Goal: Information Seeking & Learning: Learn about a topic

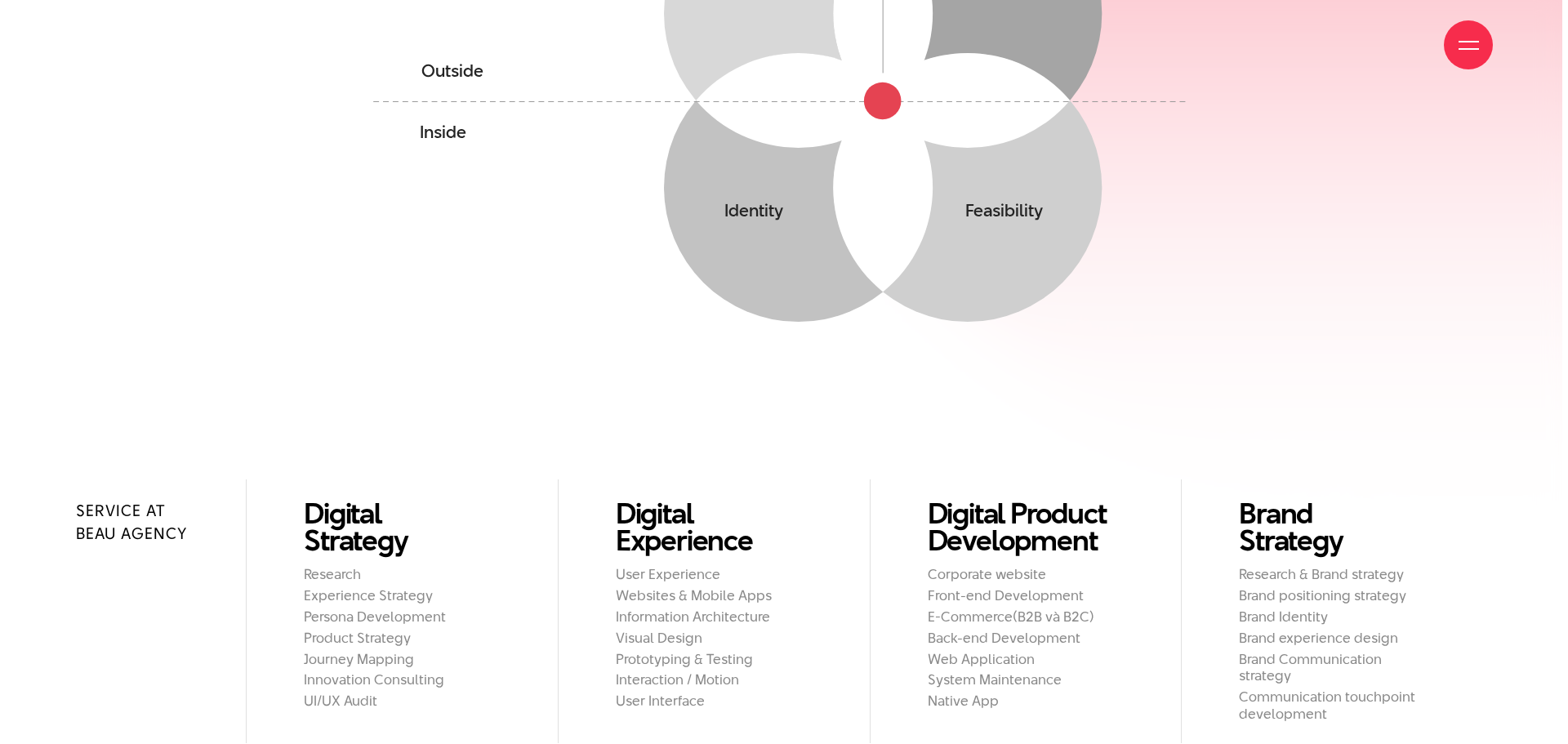
scroll to position [1490, 0]
click at [1462, 42] on span at bounding box center [1462, 42] width 20 height 2
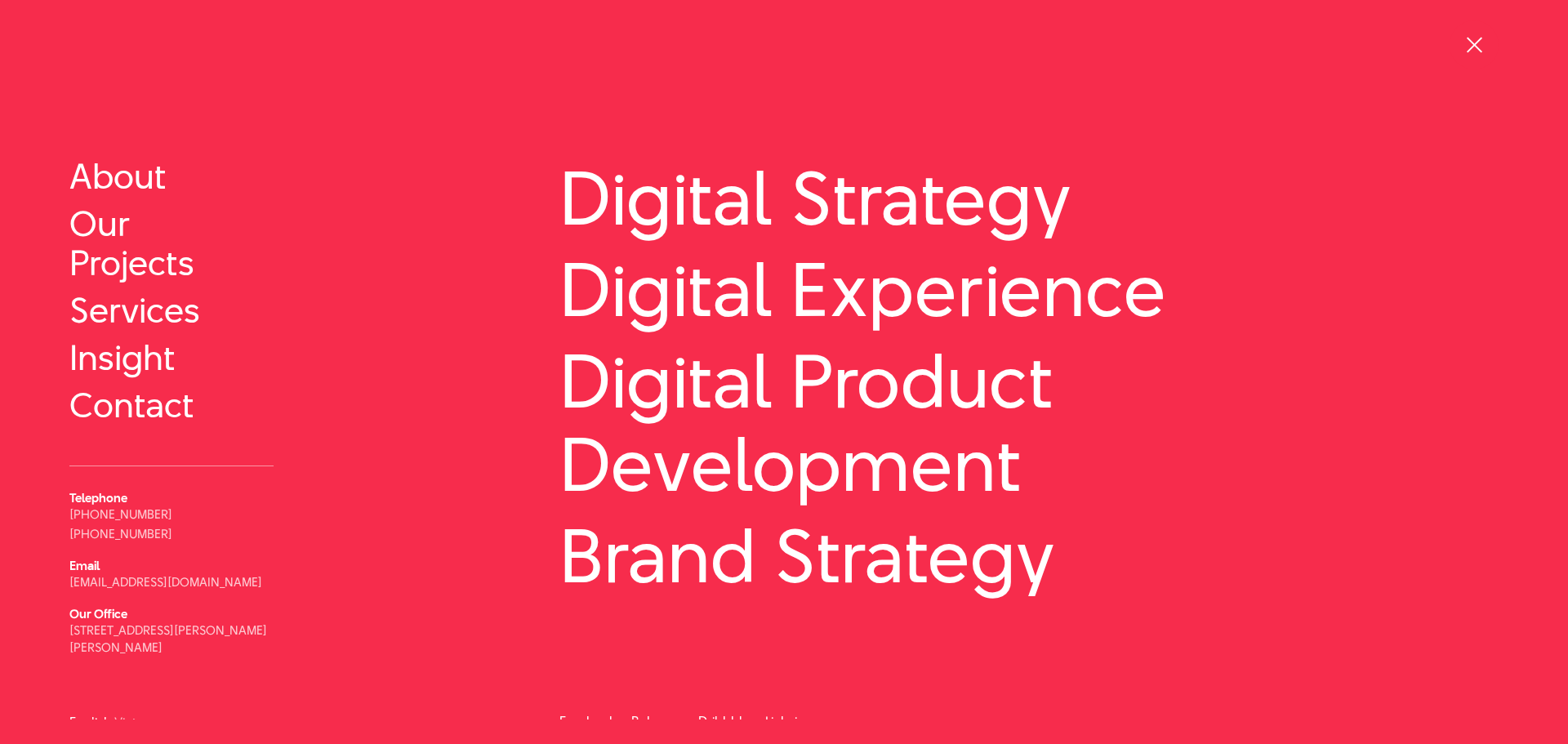
scroll to position [83, 0]
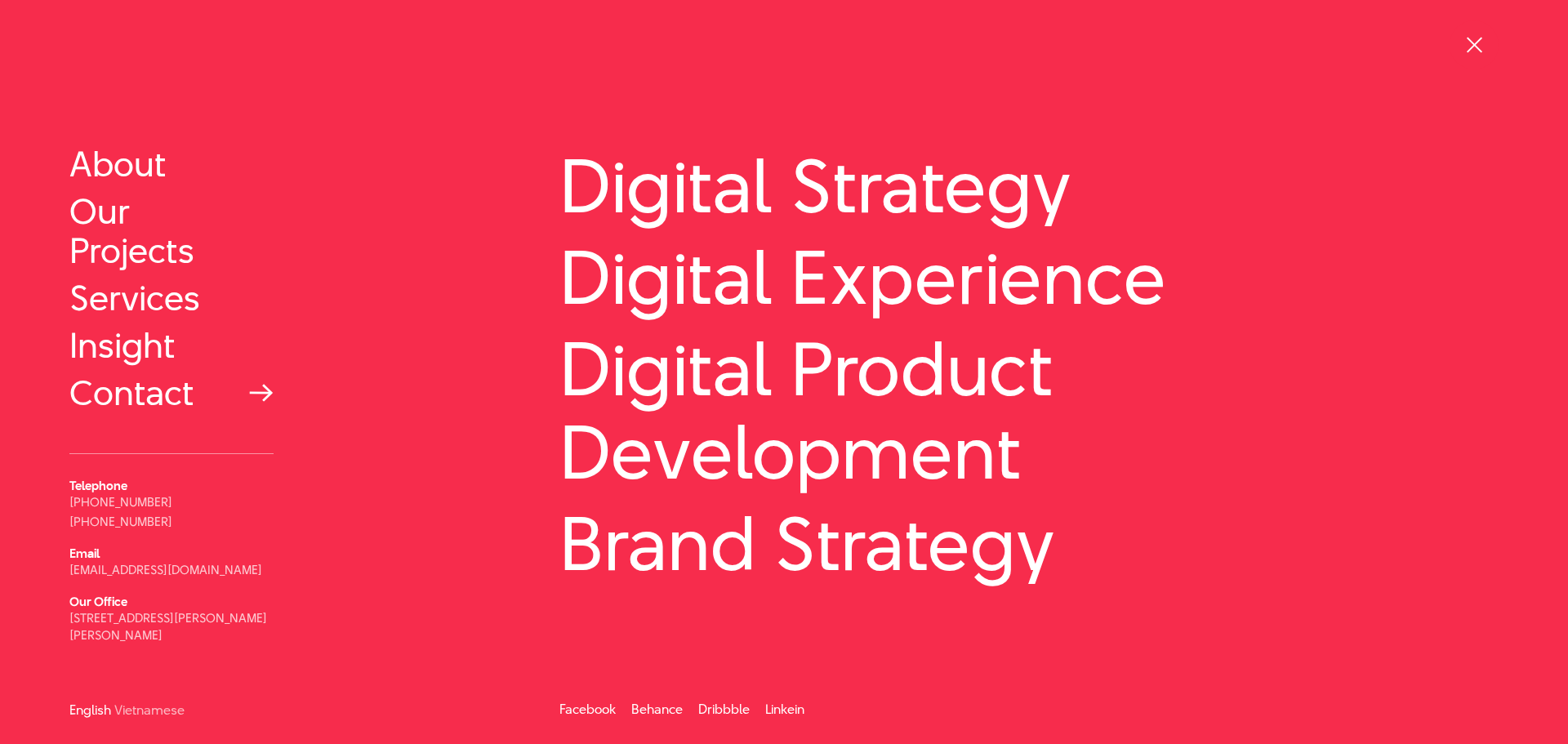
click at [176, 394] on link "Contact" at bounding box center [171, 392] width 204 height 39
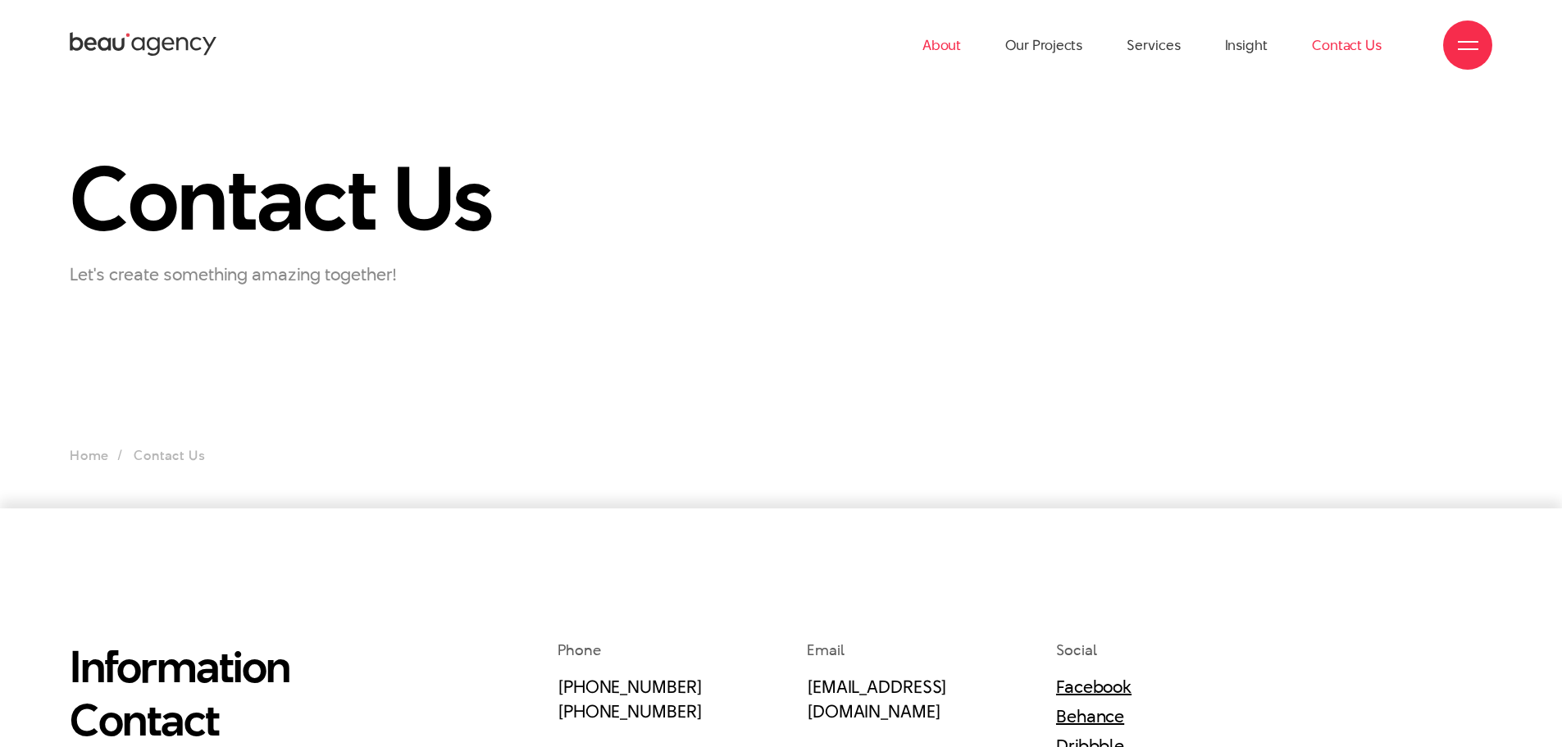
click at [946, 45] on link "About" at bounding box center [941, 45] width 39 height 90
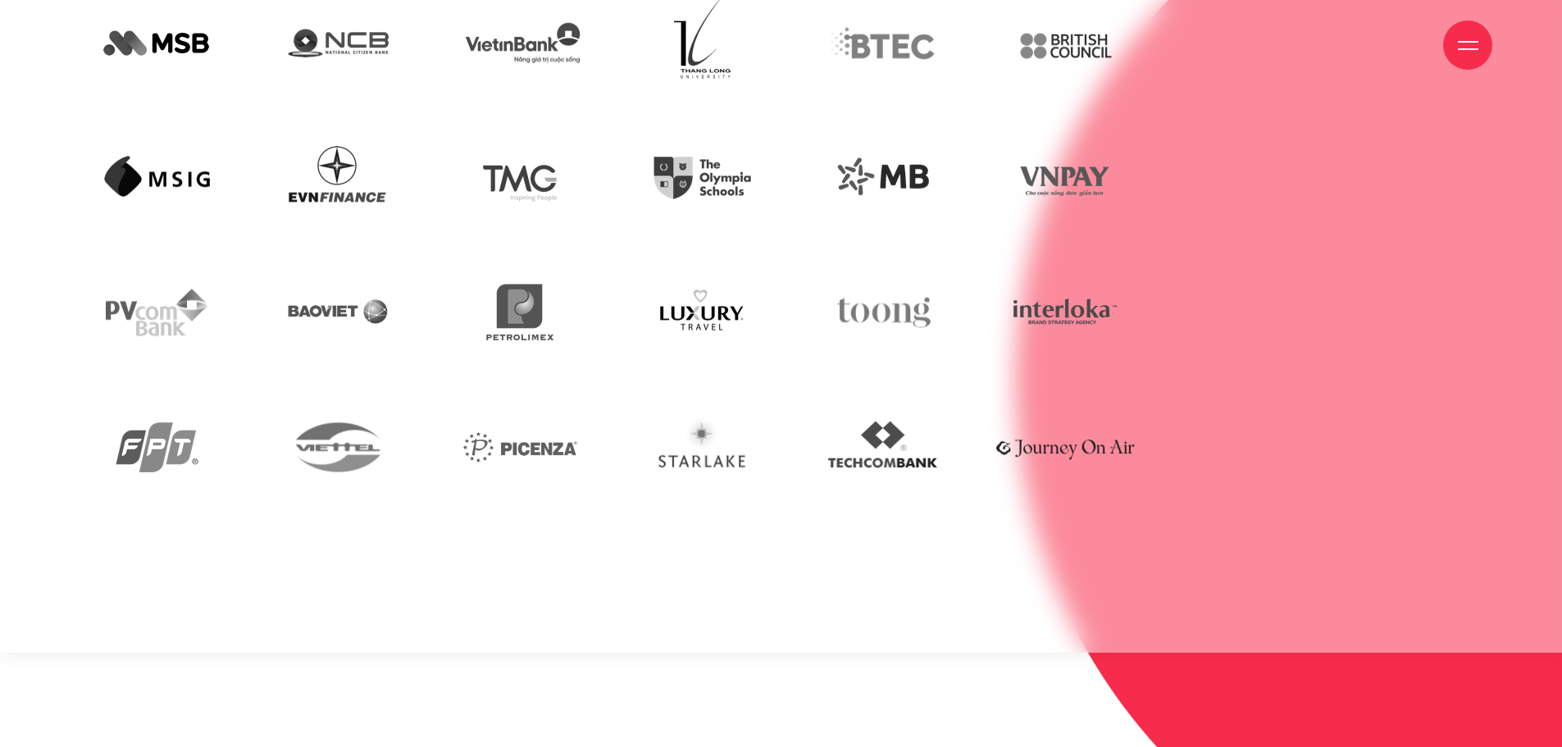
scroll to position [4829, 0]
click at [891, 315] on img at bounding box center [883, 311] width 157 height 107
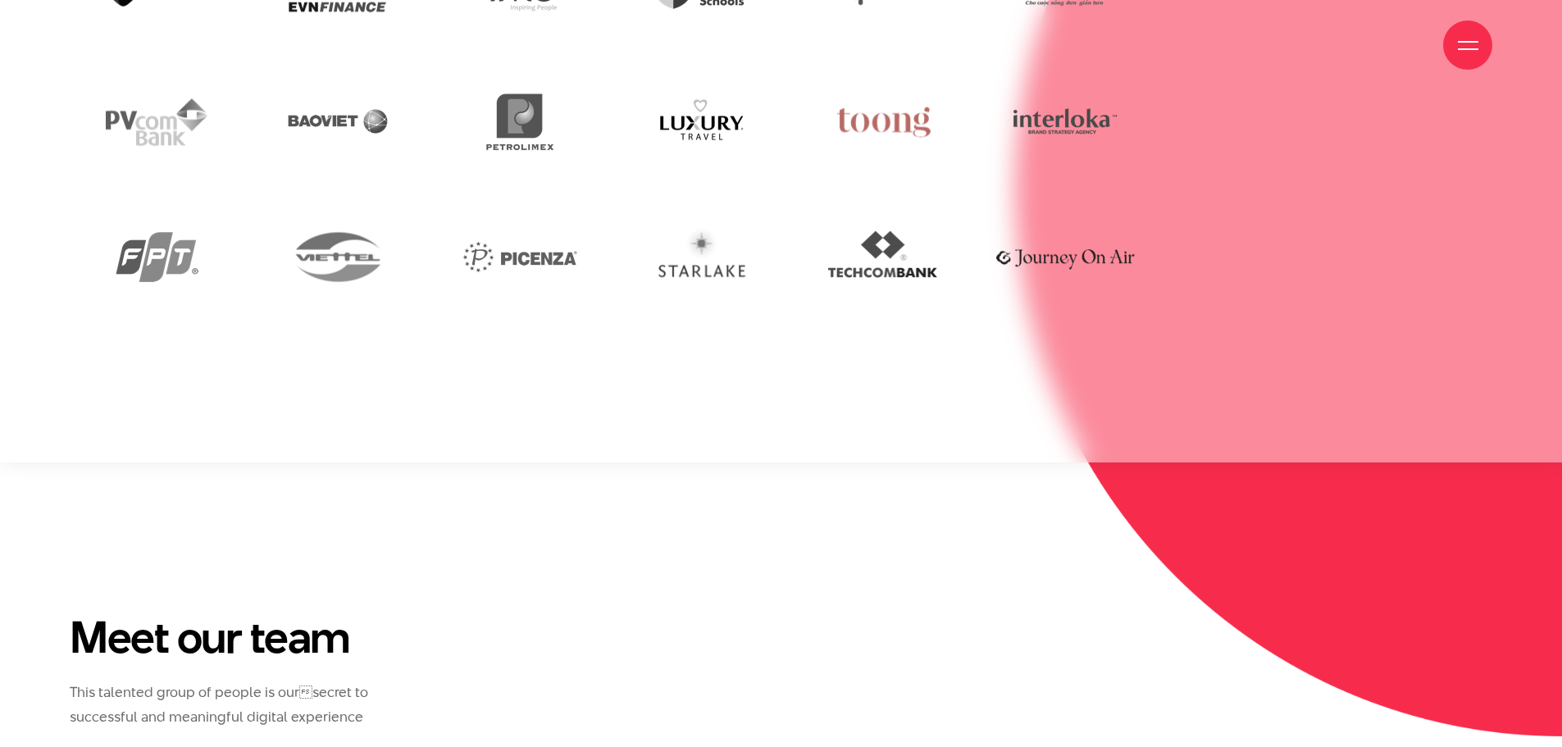
scroll to position [5021, 0]
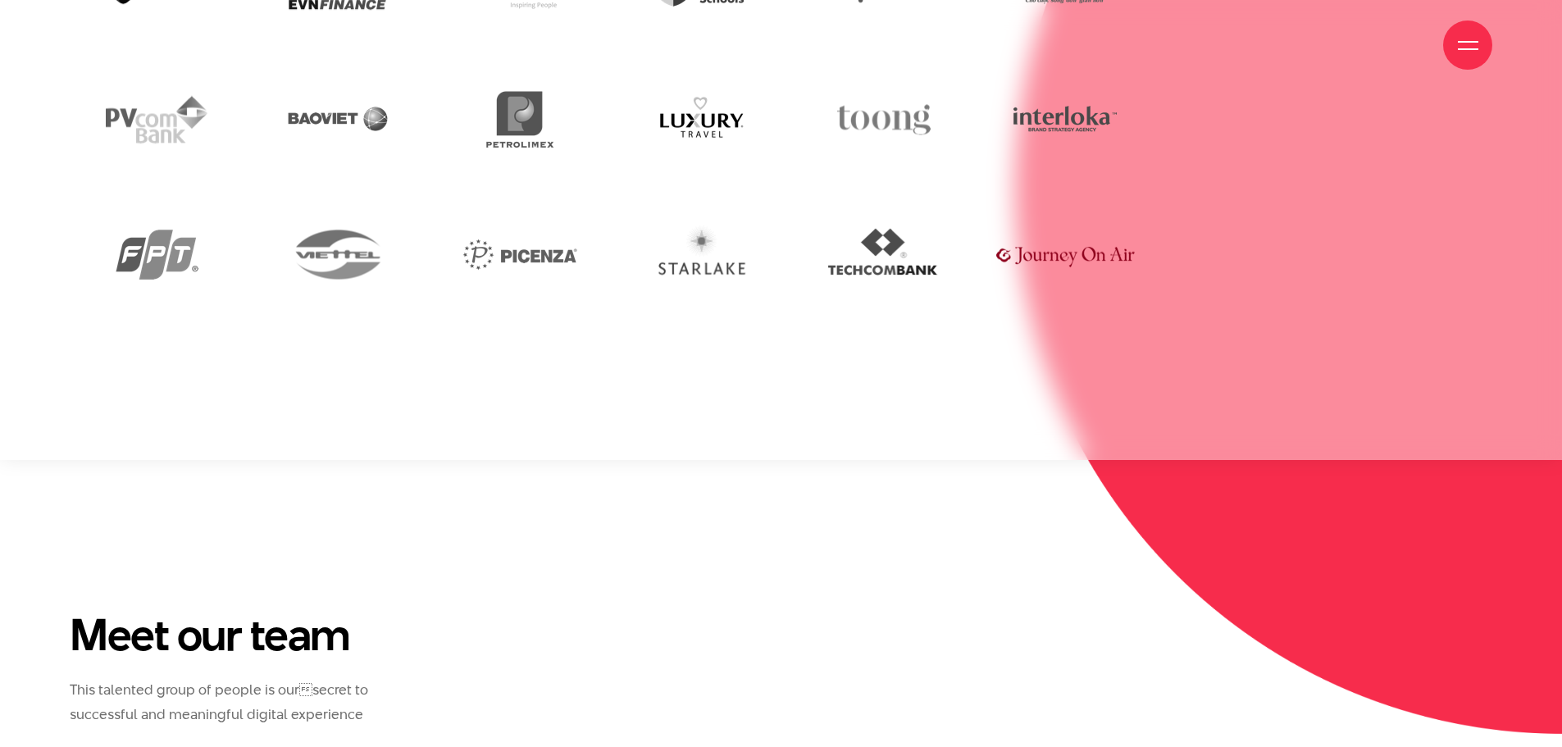
click at [1068, 262] on img at bounding box center [1065, 254] width 156 height 107
drag, startPoint x: 1068, startPoint y: 262, endPoint x: 1017, endPoint y: 395, distance: 143.0
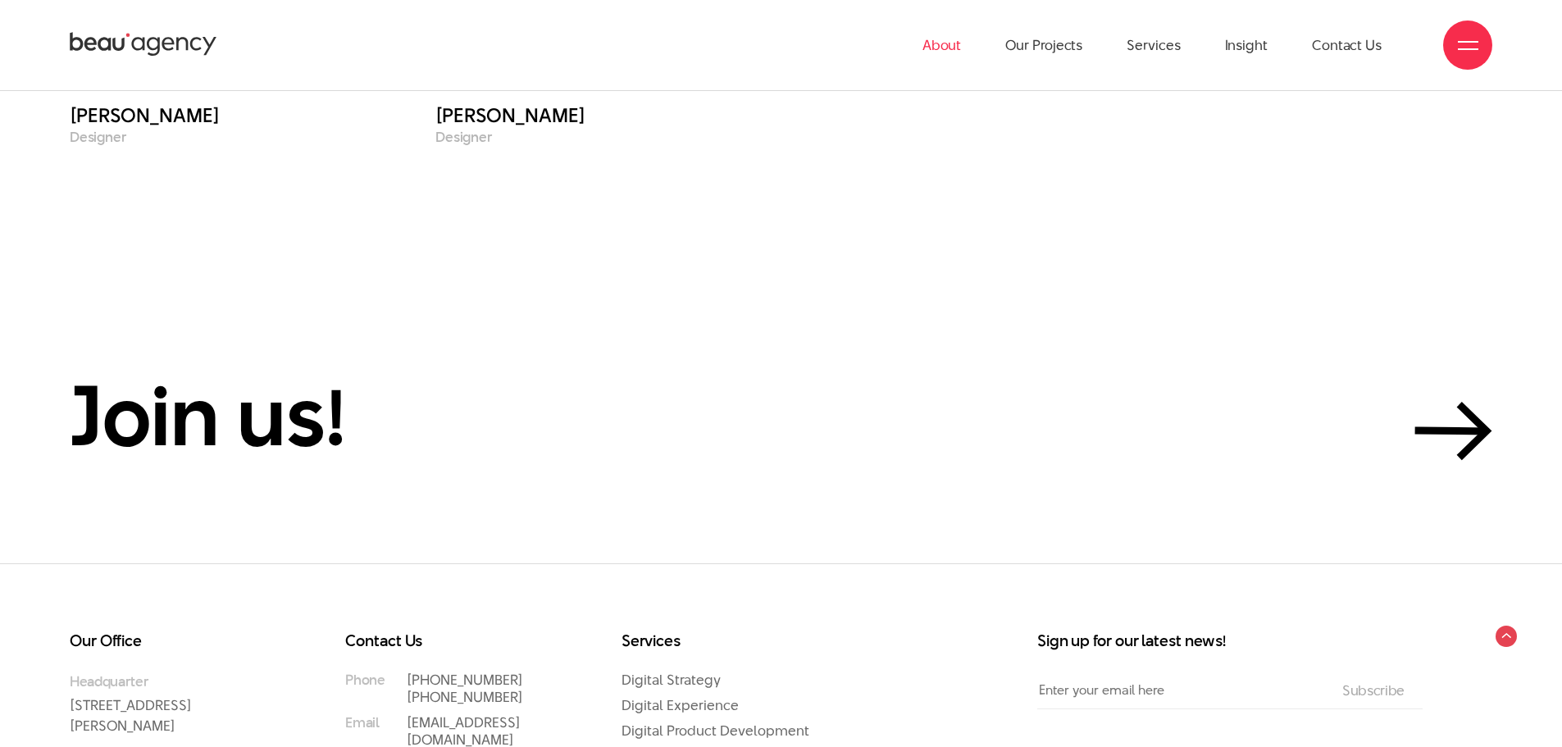
scroll to position [7199, 0]
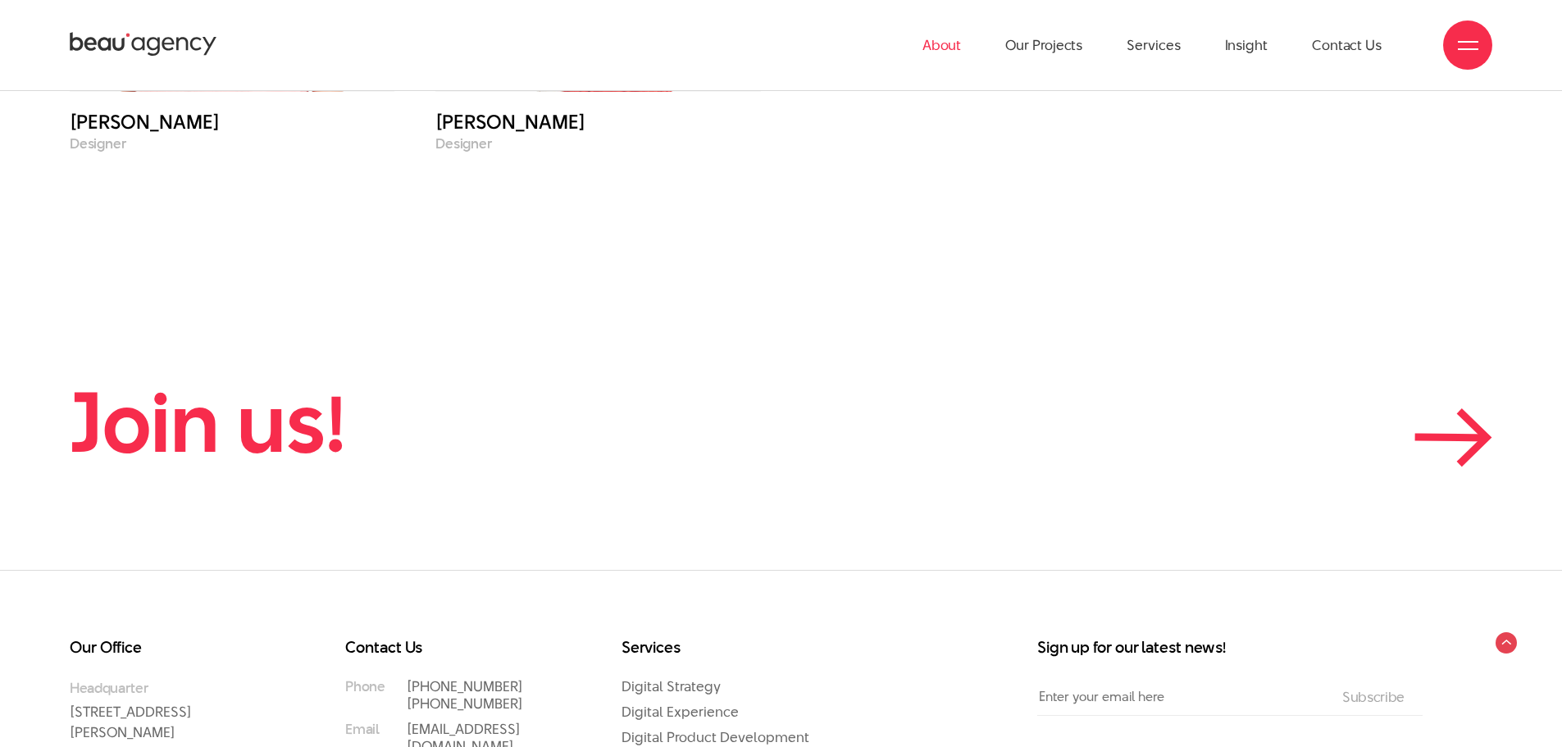
click at [1017, 395] on link "Join us!" at bounding box center [781, 421] width 1423 height 89
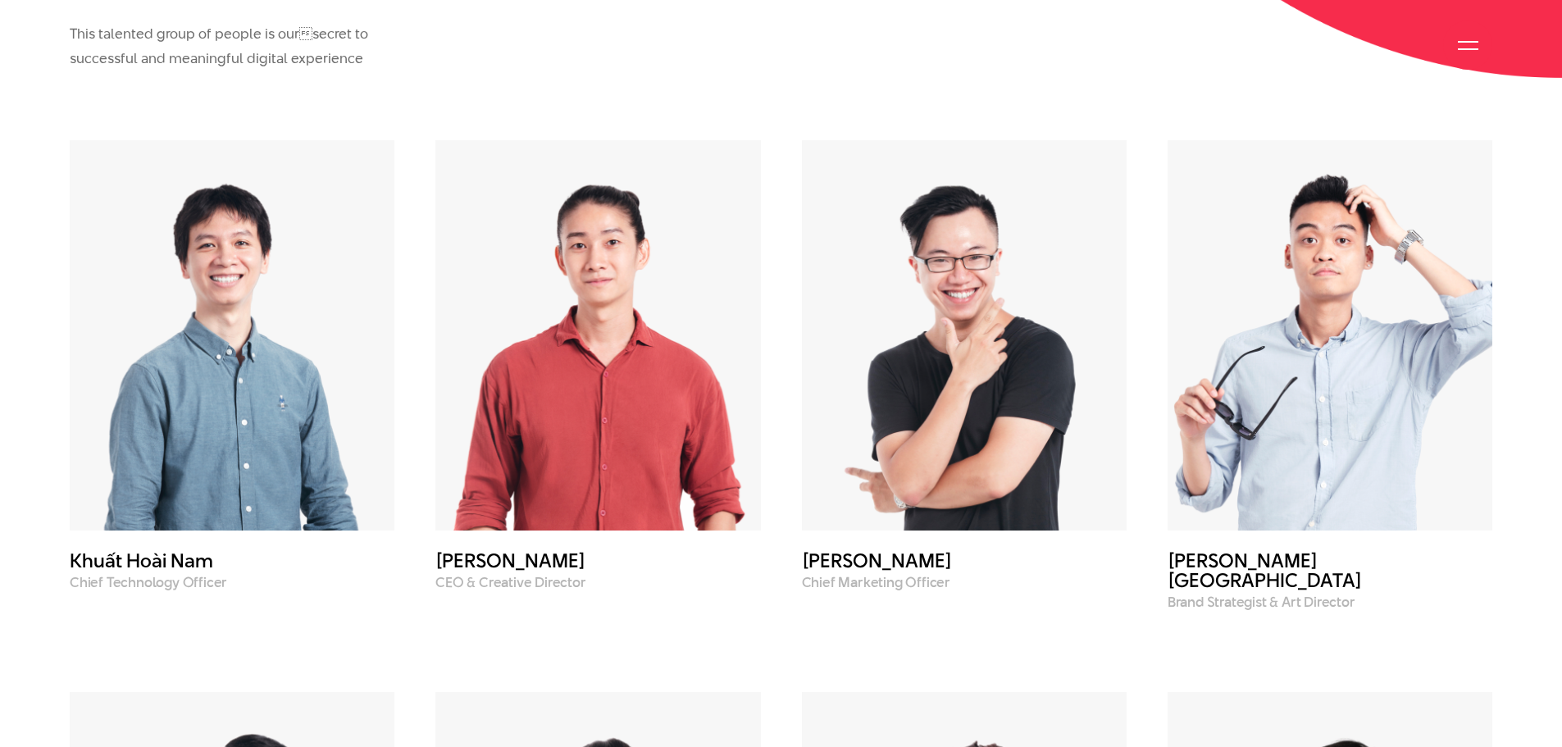
scroll to position [5678, 0]
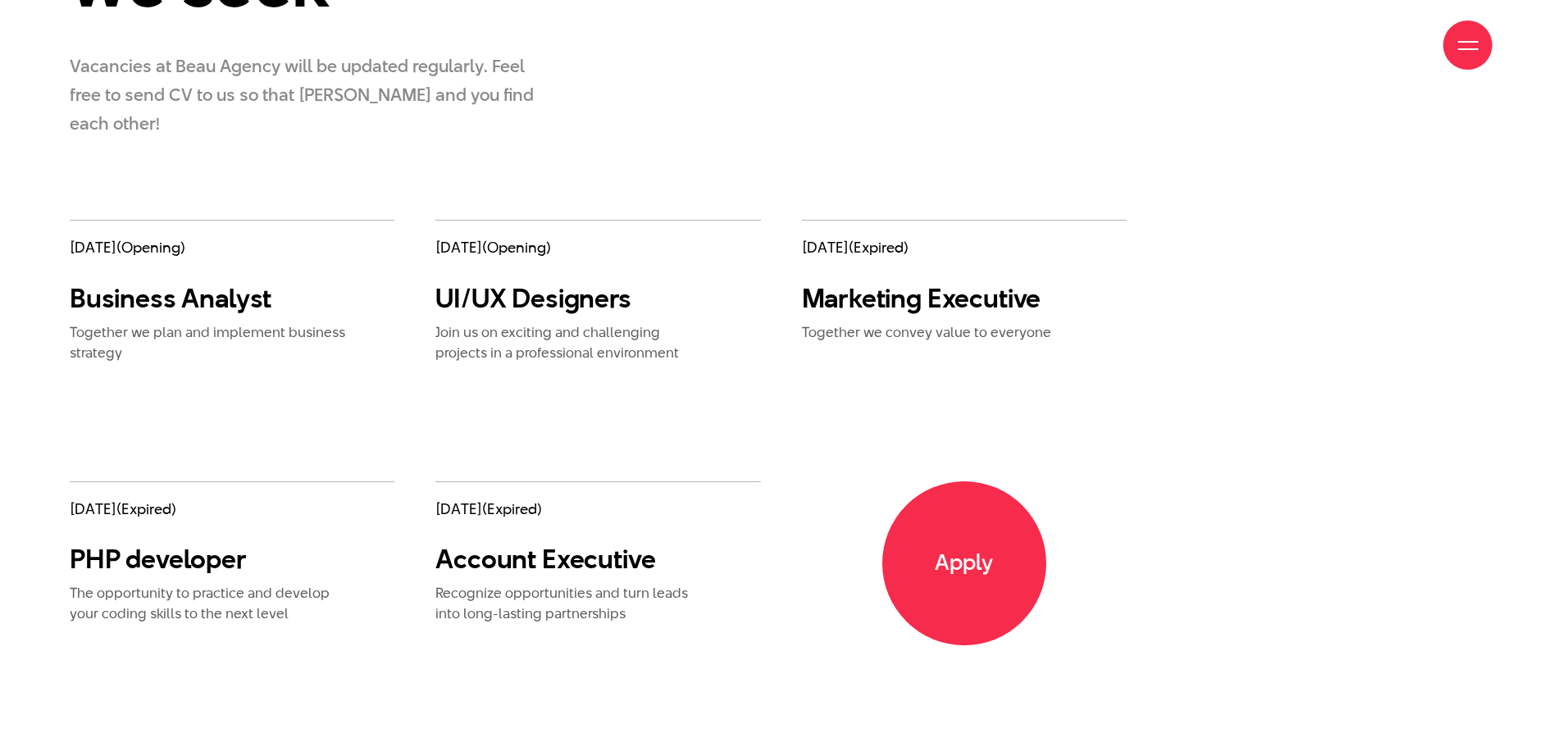
scroll to position [2793, 0]
click at [919, 535] on span "Apply" at bounding box center [964, 562] width 172 height 172
click at [1135, 423] on div "[DATE] (expired) Marketing Executive Together we convey value to everyone" at bounding box center [964, 350] width 366 height 262
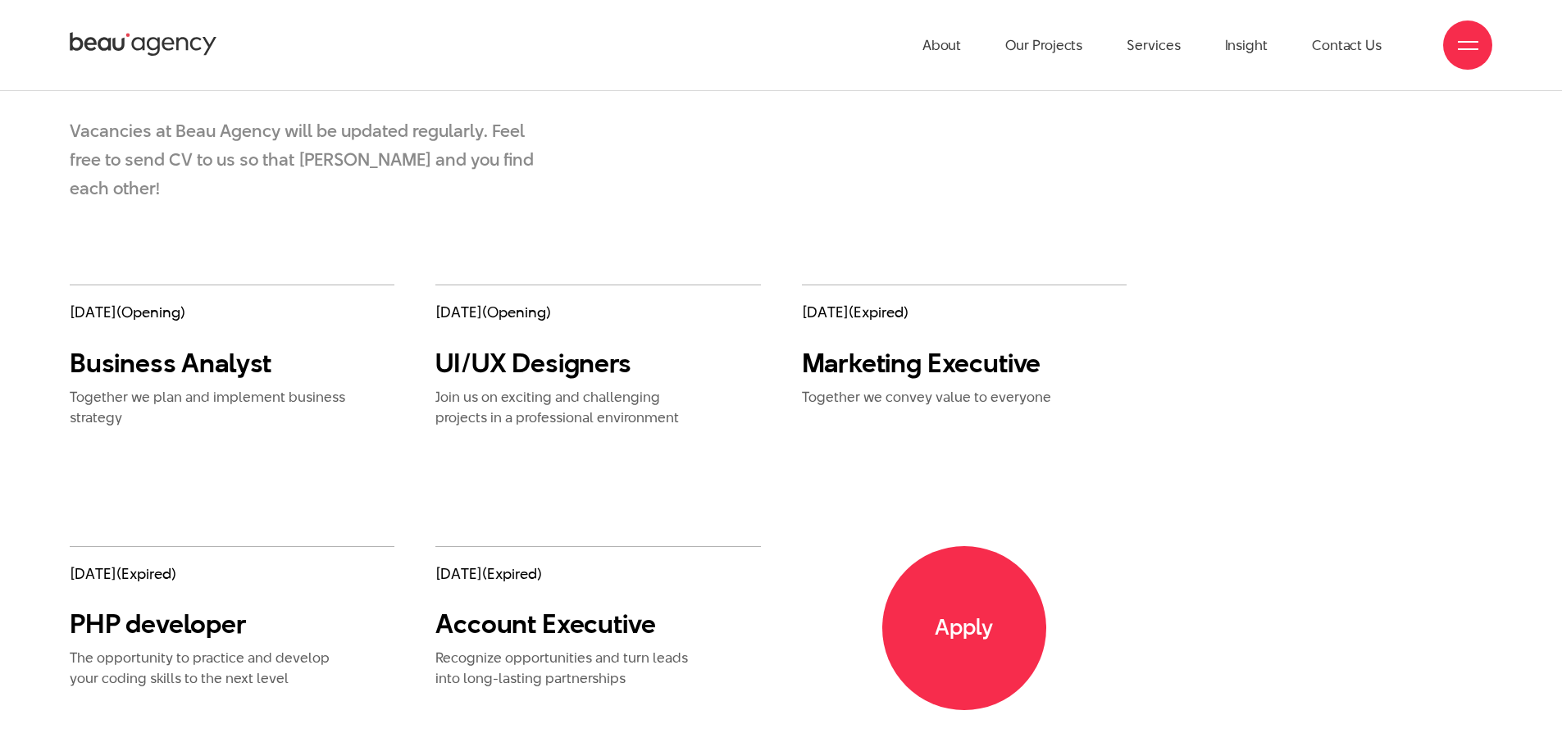
scroll to position [2726, 0]
click at [899, 345] on link "Marketing Executive" at bounding box center [921, 363] width 239 height 37
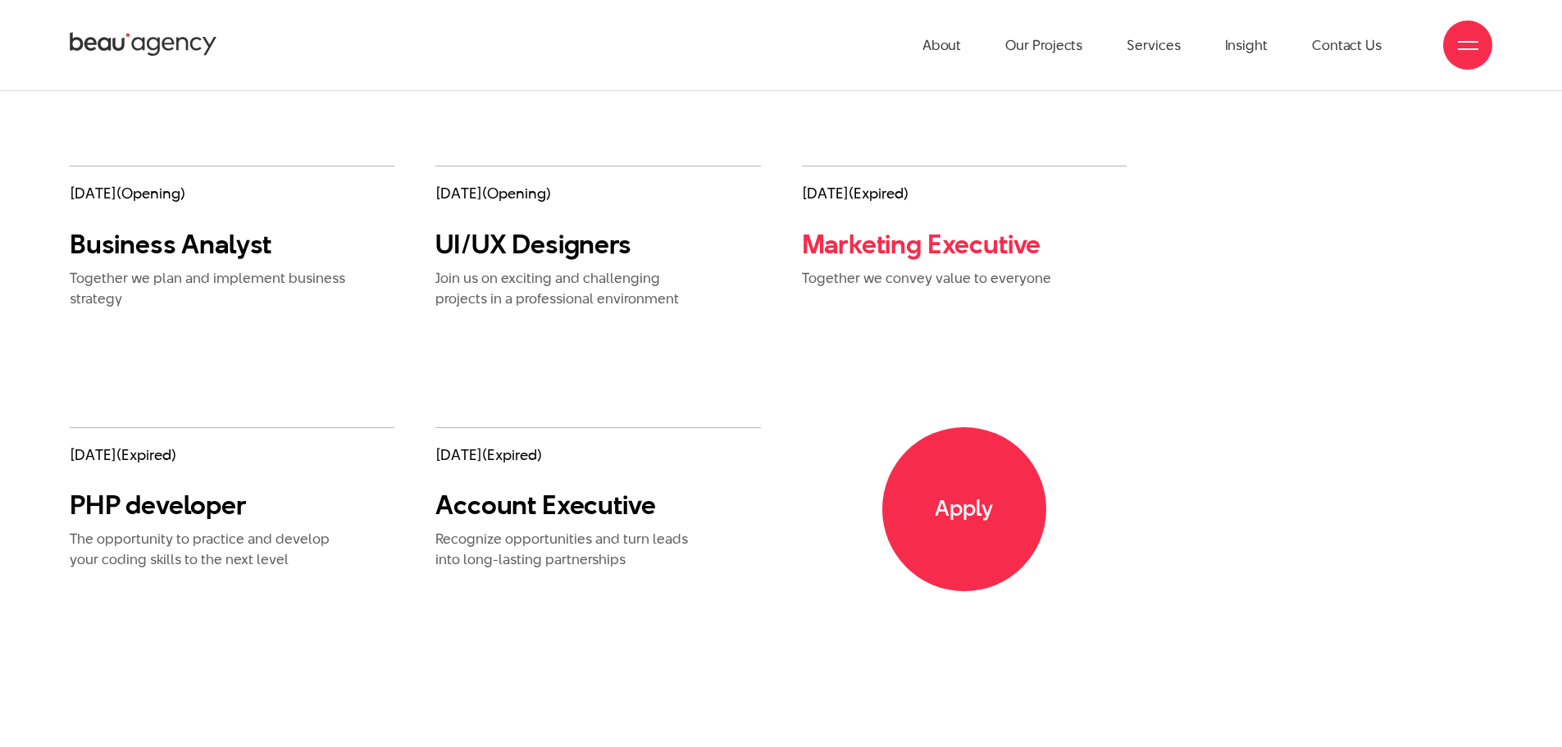
scroll to position [2829, 0]
